Goal: Information Seeking & Learning: Learn about a topic

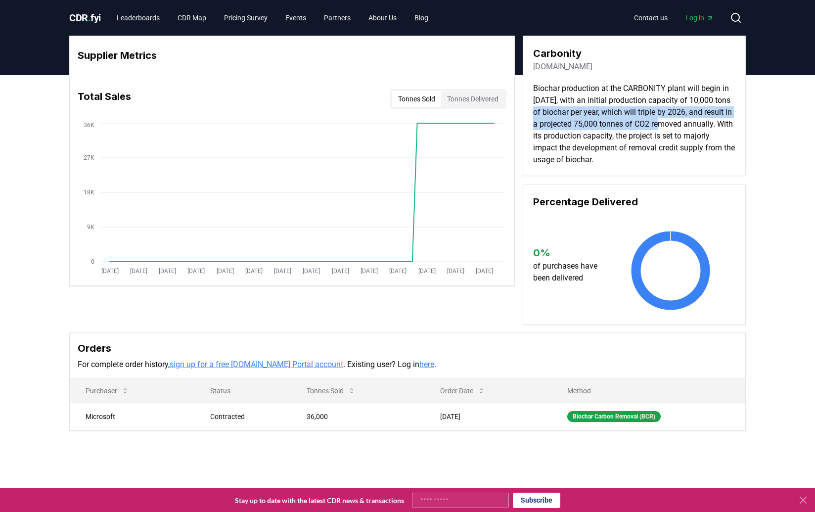
drag, startPoint x: 571, startPoint y: 110, endPoint x: 707, endPoint y: 120, distance: 136.4
click at [707, 120] on p "Biochar production at the CARBONITY plant will begin in [DATE], with an initial…" at bounding box center [634, 124] width 202 height 83
click at [688, 116] on p "Biochar production at the CARBONITY plant will begin in 2024, with an initial p…" at bounding box center [634, 124] width 202 height 83
click at [538, 67] on link "suez.com" at bounding box center [562, 67] width 59 height 12
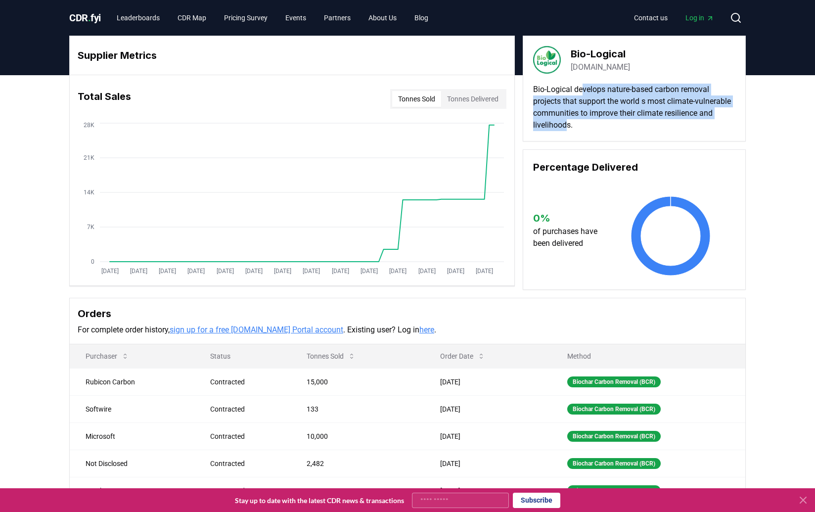
drag, startPoint x: 586, startPoint y: 93, endPoint x: 618, endPoint y: 122, distance: 43.8
click at [618, 122] on p "Bio-Logical develops nature-based carbon removal projects that support the worl…" at bounding box center [634, 107] width 202 height 47
